Goal: Information Seeking & Learning: Learn about a topic

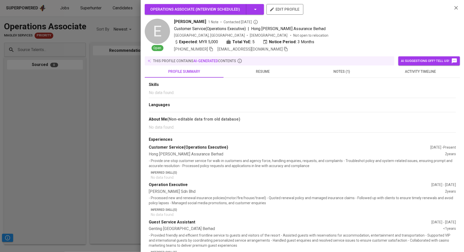
click at [89, 37] on div at bounding box center [232, 126] width 464 height 252
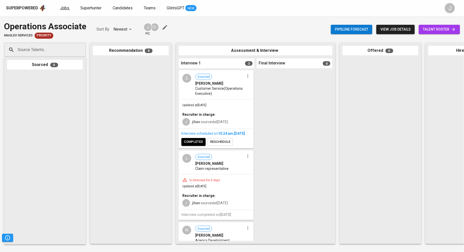
click at [61, 6] on span "Jobs" at bounding box center [64, 8] width 9 height 5
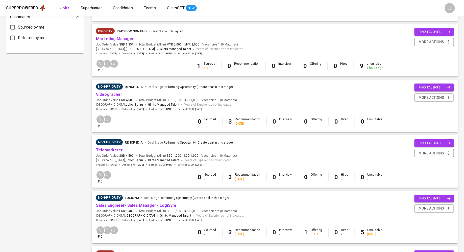
scroll to position [353, 0]
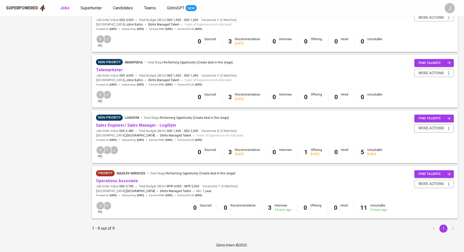
click at [120, 177] on div "Priority Maglev Services Deal Stage : Re-farming Opportunity (Create deal in th…" at bounding box center [167, 174] width 142 height 8
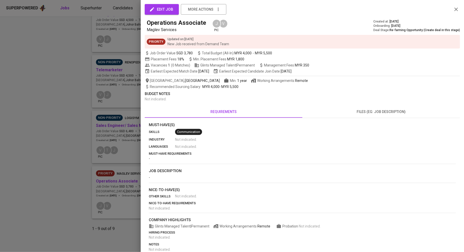
click at [98, 180] on div at bounding box center [232, 126] width 464 height 252
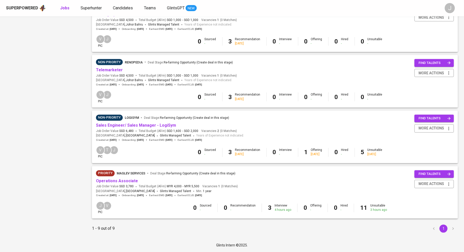
click at [100, 180] on link "Operations Associate" at bounding box center [117, 181] width 42 height 5
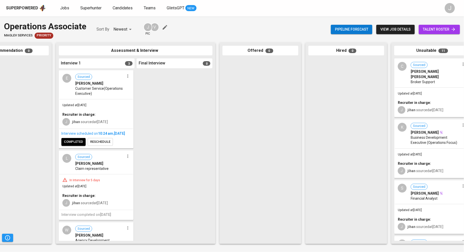
scroll to position [0, 137]
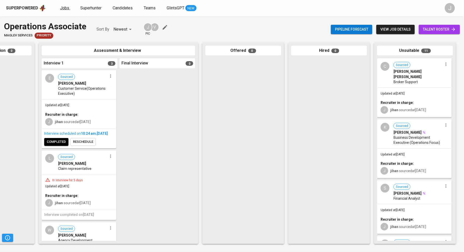
click at [64, 5] on link "Jobs" at bounding box center [65, 8] width 10 height 6
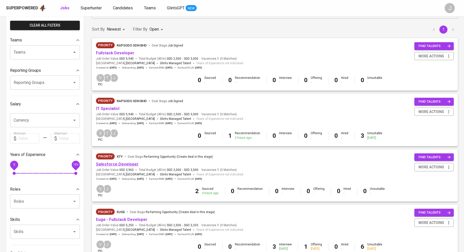
scroll to position [41, 0]
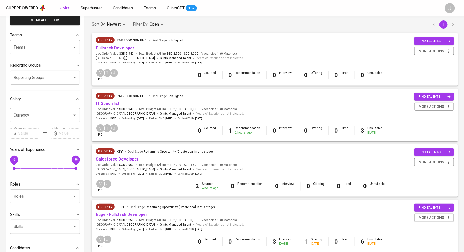
click at [117, 214] on link "Euge - Fullstack Developer" at bounding box center [122, 214] width 52 height 5
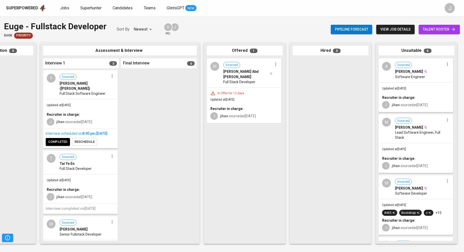
scroll to position [0, 137]
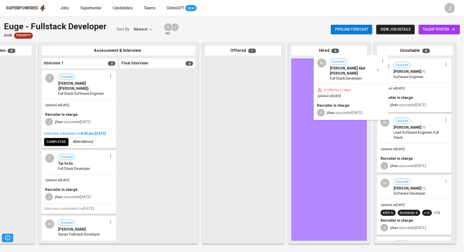
drag, startPoint x: 239, startPoint y: 95, endPoint x: 343, endPoint y: 94, distance: 103.8
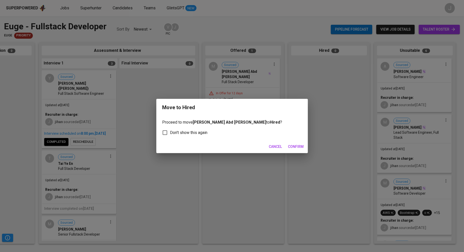
click at [295, 149] on span "Confirm" at bounding box center [296, 146] width 16 height 6
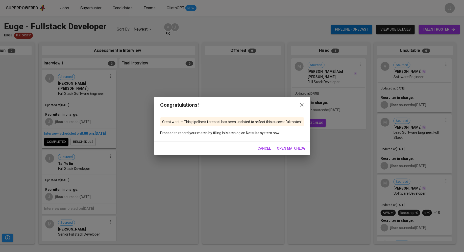
click at [292, 148] on span "open matchlog" at bounding box center [291, 148] width 29 height 6
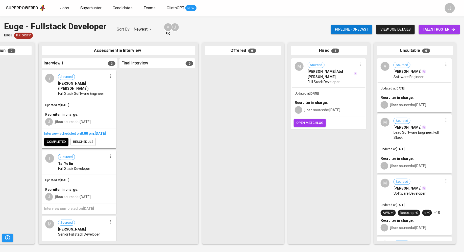
click at [406, 33] on button "view job details" at bounding box center [395, 29] width 38 height 9
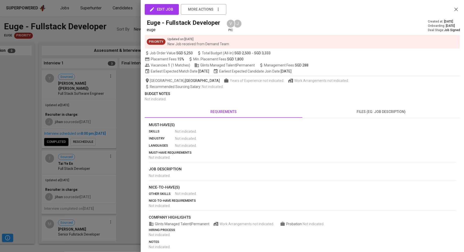
click at [372, 111] on span "files (eg: job description)" at bounding box center [381, 112] width 152 height 6
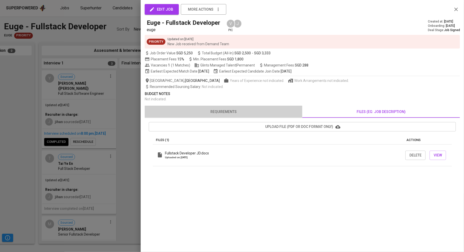
click at [235, 114] on span "requirements" at bounding box center [224, 112] width 152 height 6
